Goal: Task Accomplishment & Management: Use online tool/utility

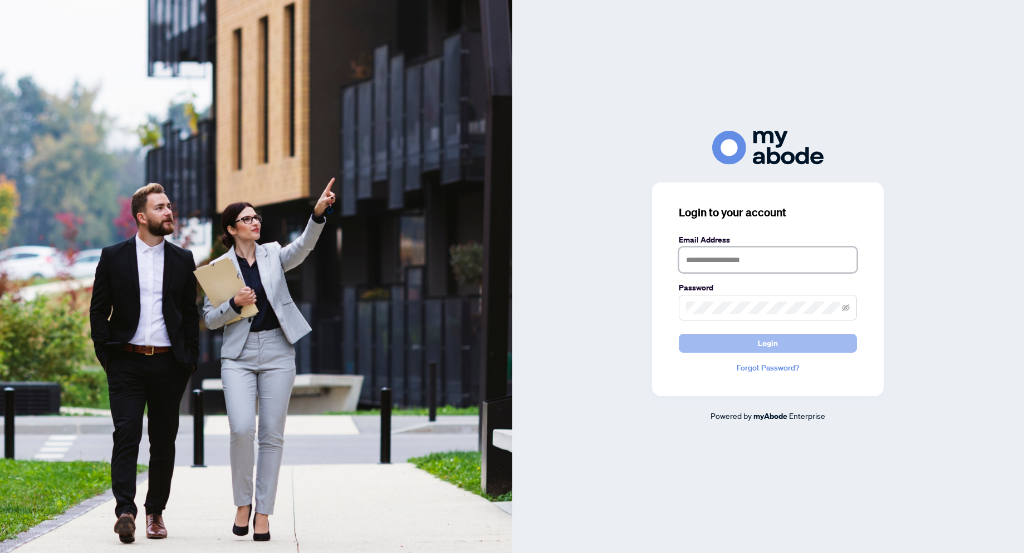
type input "**********"
click at [827, 342] on button "Login" at bounding box center [768, 343] width 178 height 19
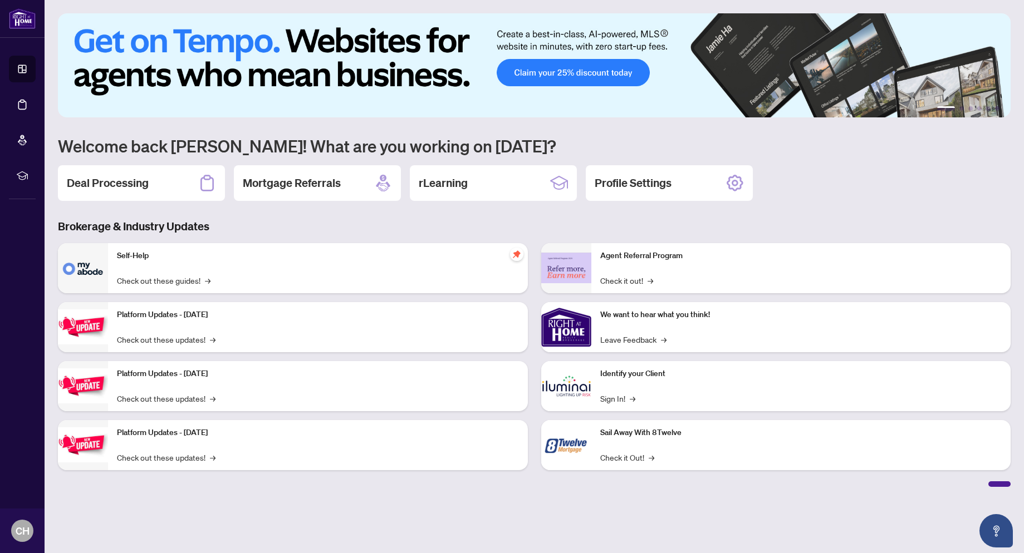
click at [137, 173] on div "Deal Processing" at bounding box center [141, 183] width 167 height 36
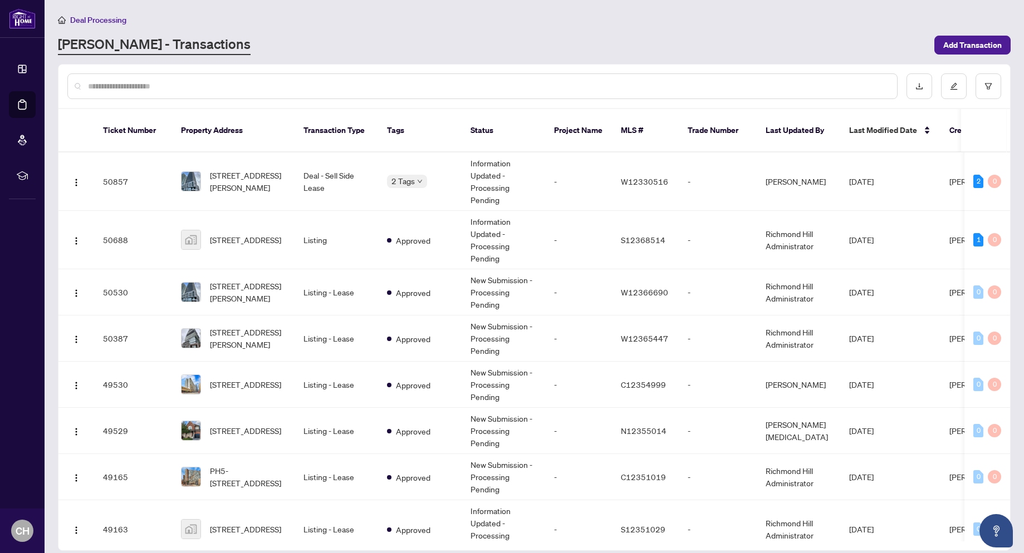
click at [204, 87] on input "text" at bounding box center [488, 86] width 800 height 12
type input "****"
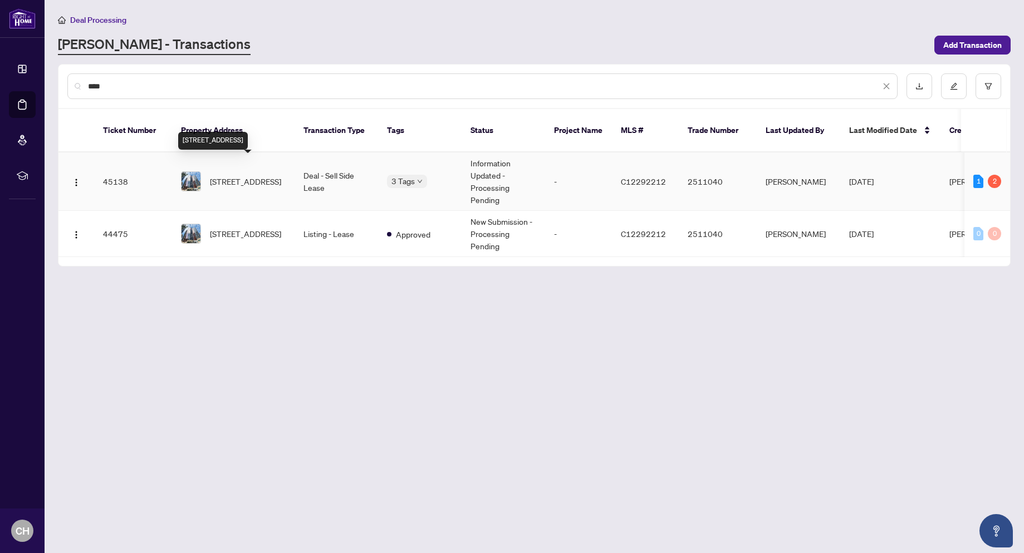
click at [277, 175] on span "1705-1001 Bay St, Toronto, Ontario M5S 3A6, Canada" at bounding box center [245, 181] width 71 height 12
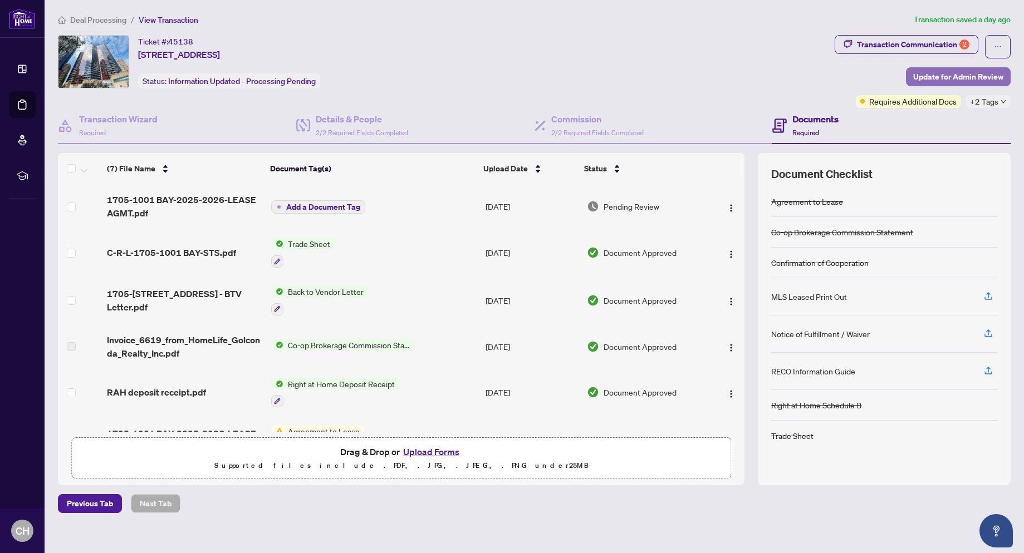
click at [966, 71] on span "Update for Admin Review" at bounding box center [958, 77] width 90 height 18
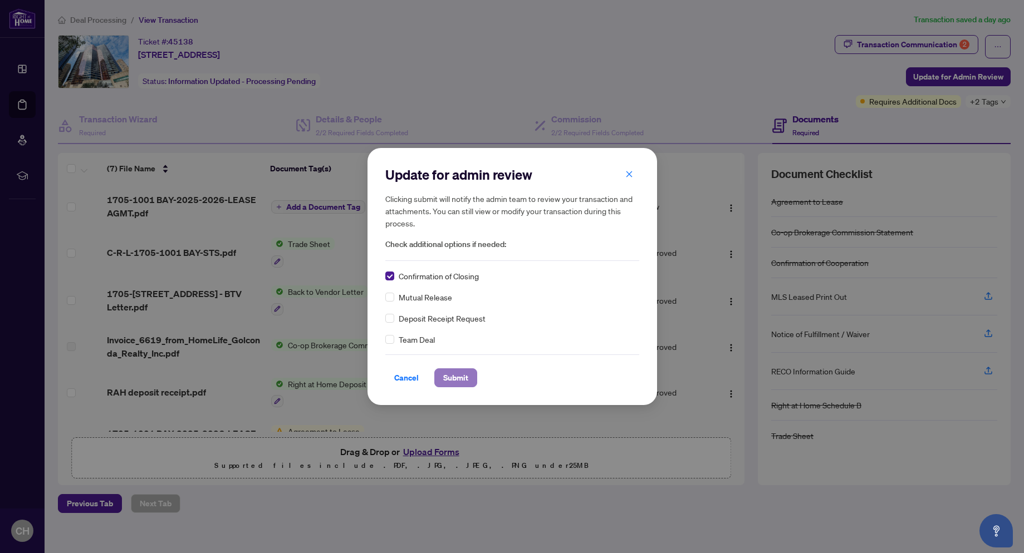
click at [459, 380] on span "Submit" at bounding box center [455, 378] width 25 height 18
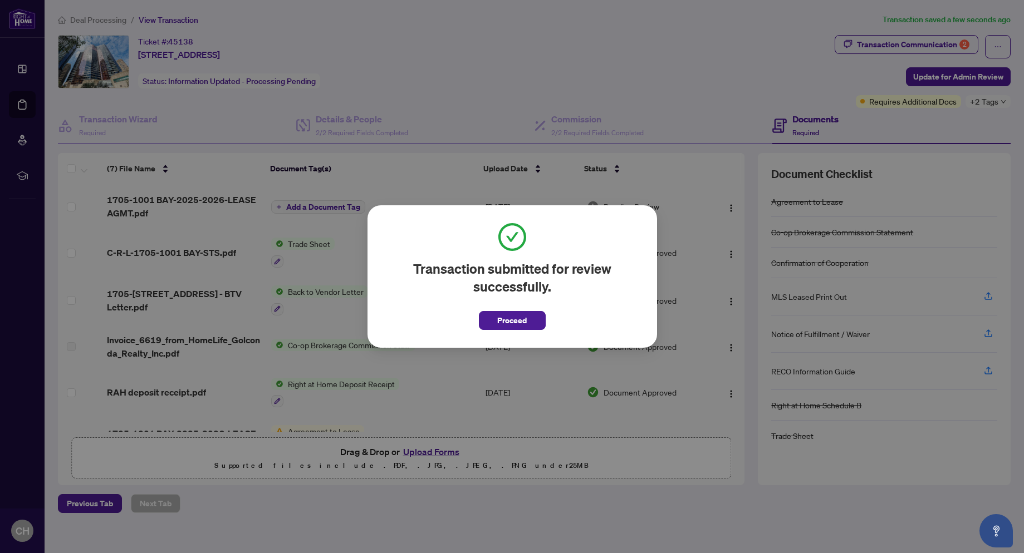
drag, startPoint x: 528, startPoint y: 319, endPoint x: 589, endPoint y: 278, distance: 72.6
click at [528, 319] on button "Proceed" at bounding box center [512, 320] width 67 height 19
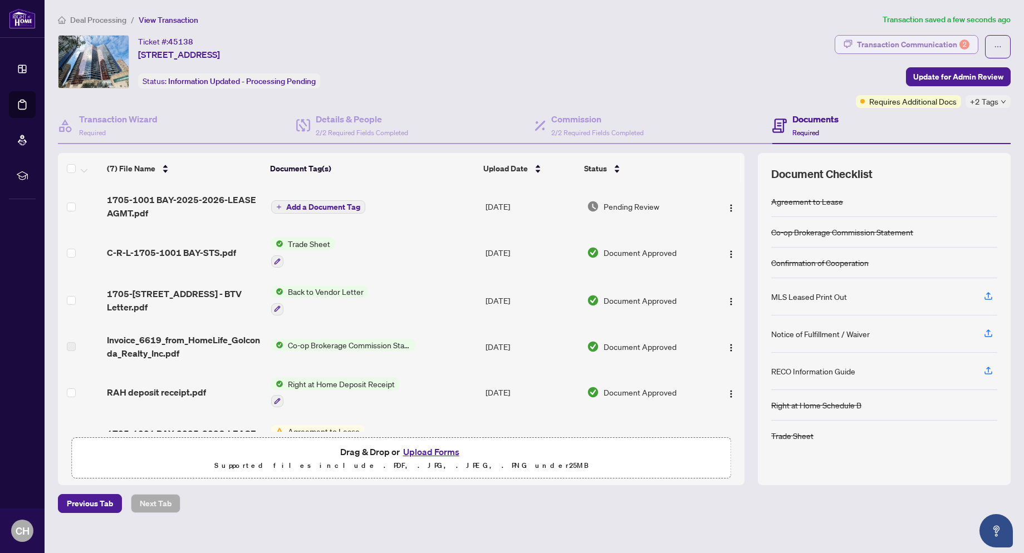
click at [895, 45] on div "Transaction Communication 2" at bounding box center [913, 45] width 112 height 18
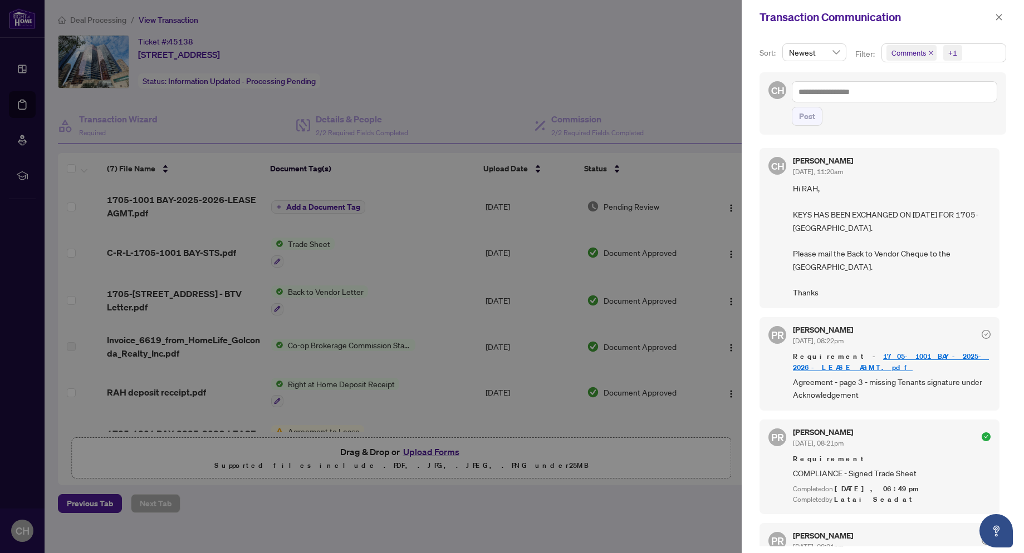
click at [625, 68] on div at bounding box center [512, 276] width 1024 height 553
